Goal: Book appointment/travel/reservation

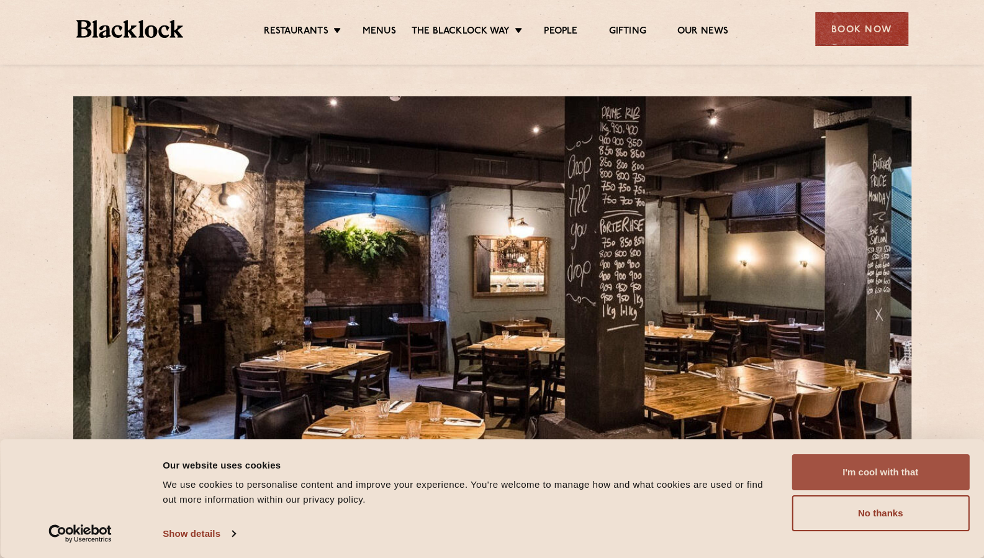
click at [857, 470] on button "I'm cool with that" at bounding box center [881, 472] width 178 height 36
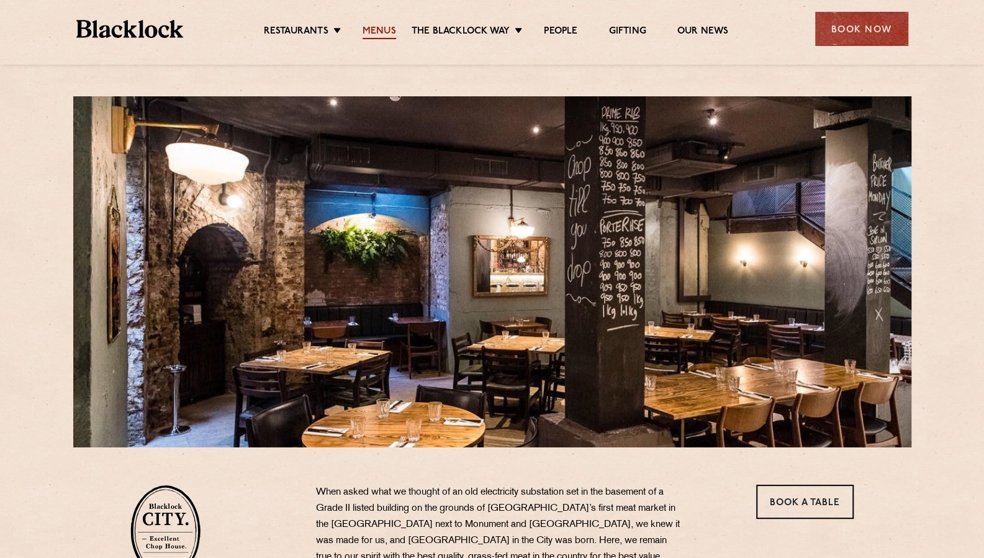
click at [383, 28] on link "Menus" at bounding box center [380, 32] width 34 height 14
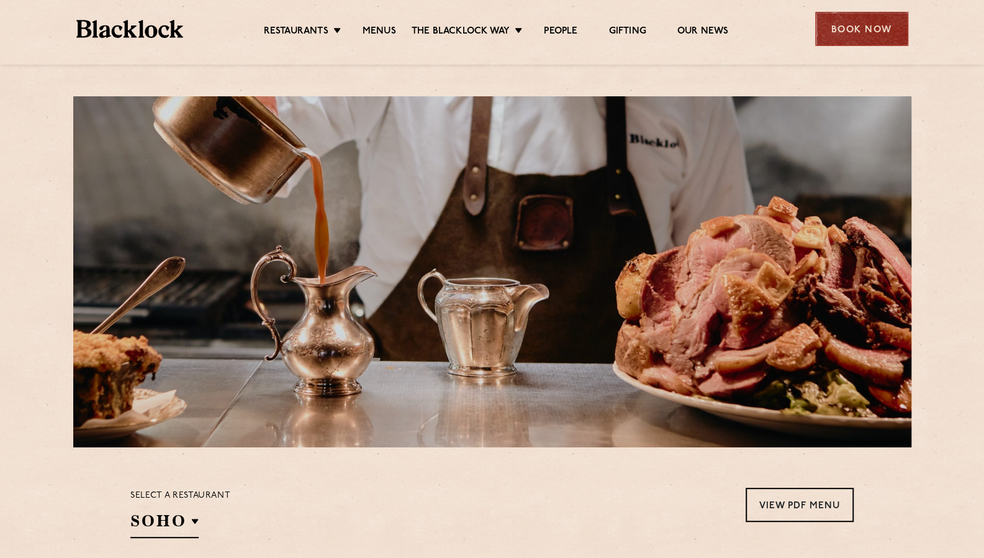
click at [845, 25] on div "Book Now" at bounding box center [861, 29] width 93 height 34
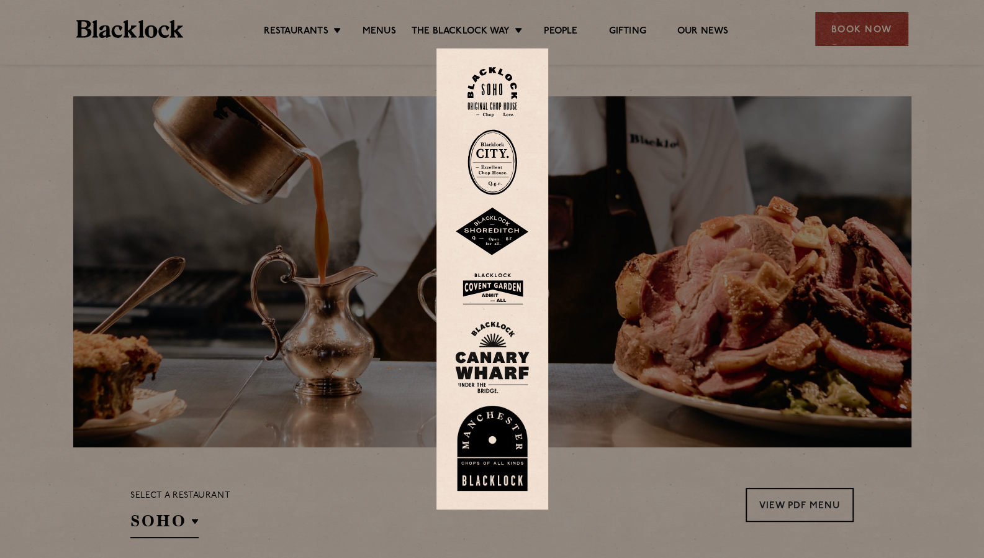
click at [489, 161] on img at bounding box center [493, 162] width 50 height 66
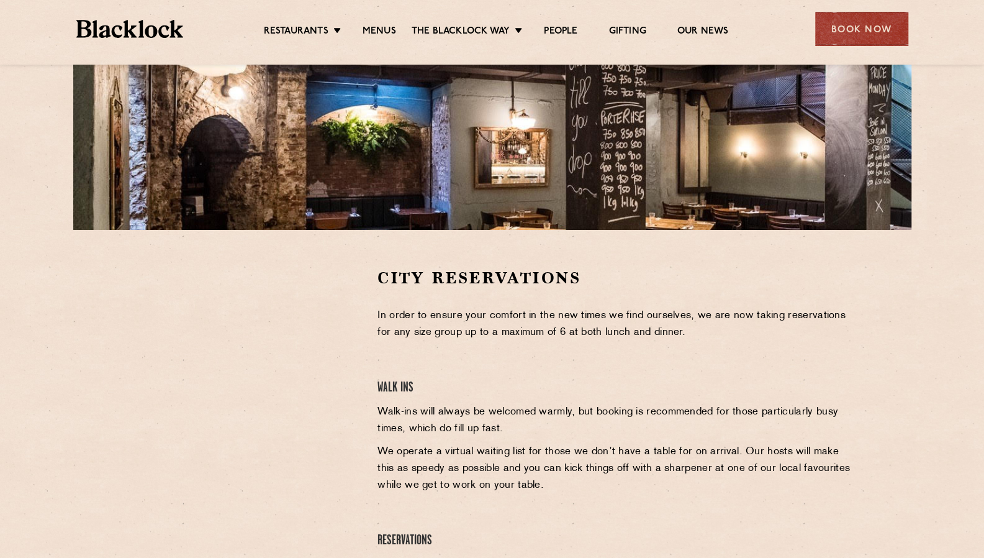
scroll to position [219, 0]
